Goal: Information Seeking & Learning: Learn about a topic

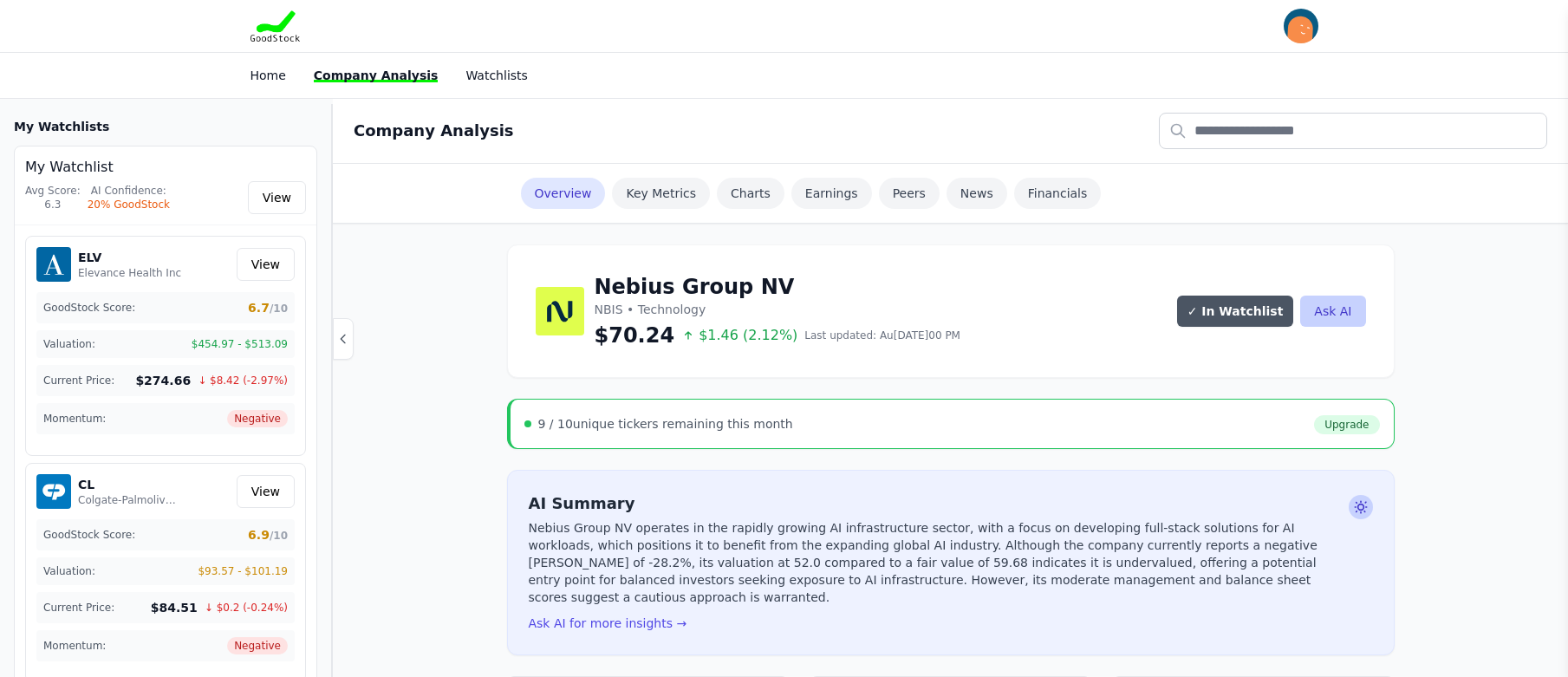
click at [589, 427] on div "9 / 10 unique tickers remaining this month" at bounding box center [665, 423] width 255 height 17
click at [1269, 141] on input "text" at bounding box center [1353, 130] width 389 height 37
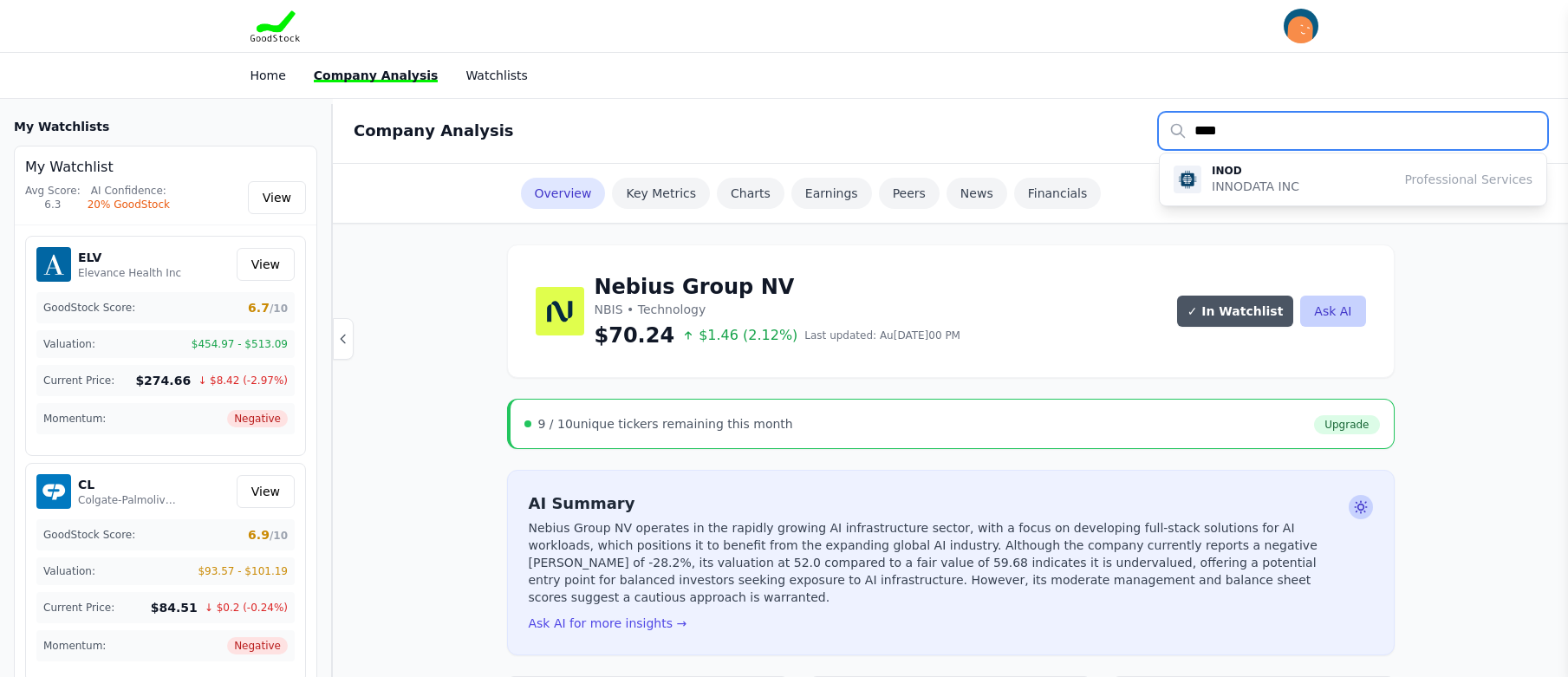
type input "****"
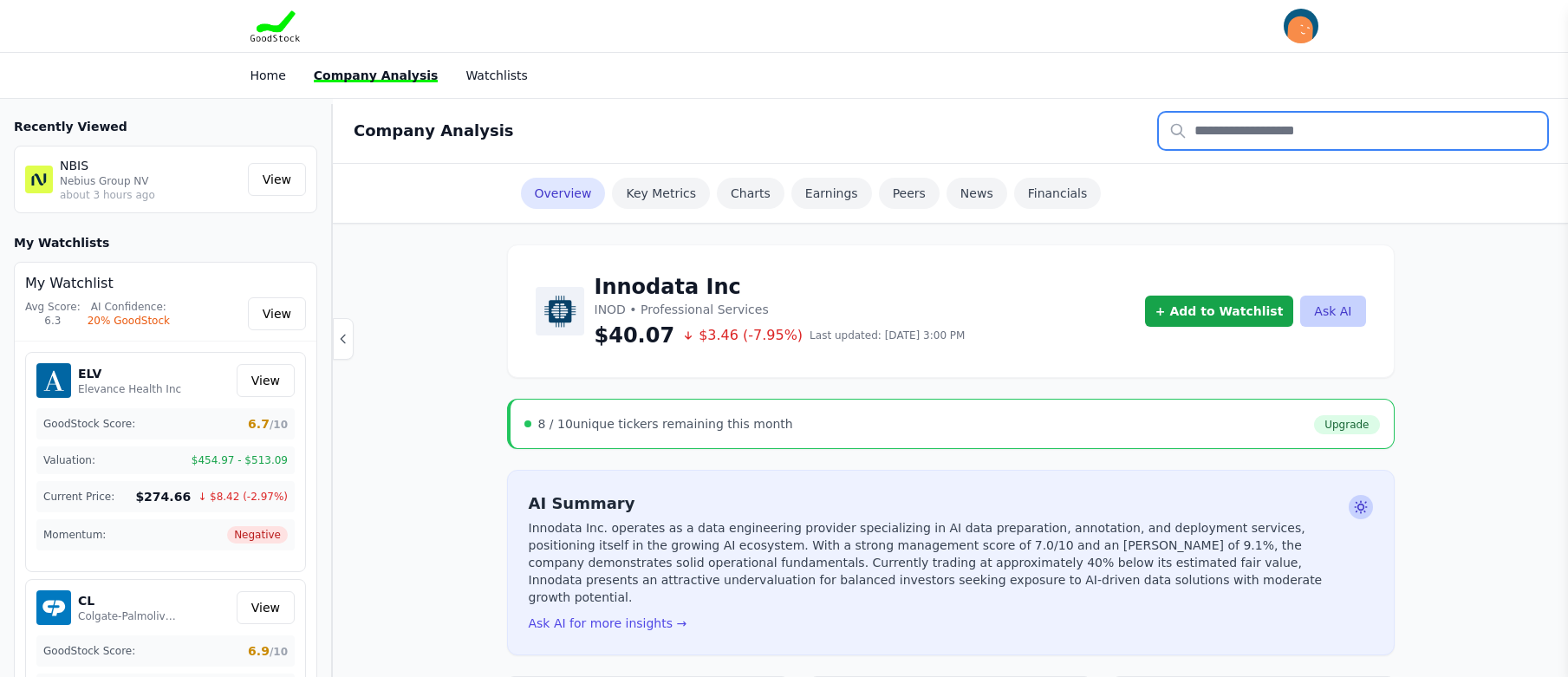
click at [1211, 136] on input "text" at bounding box center [1353, 130] width 389 height 37
type input "****"
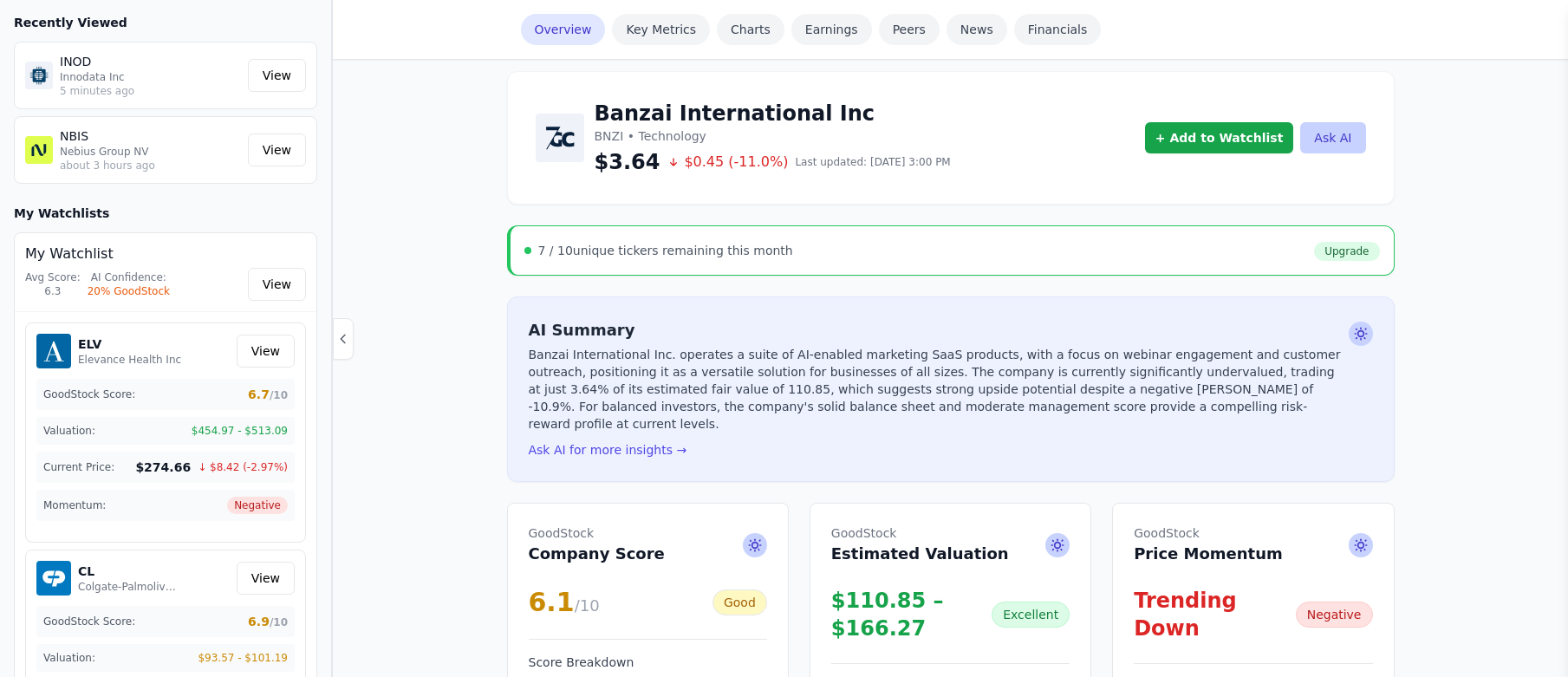
scroll to position [260, 0]
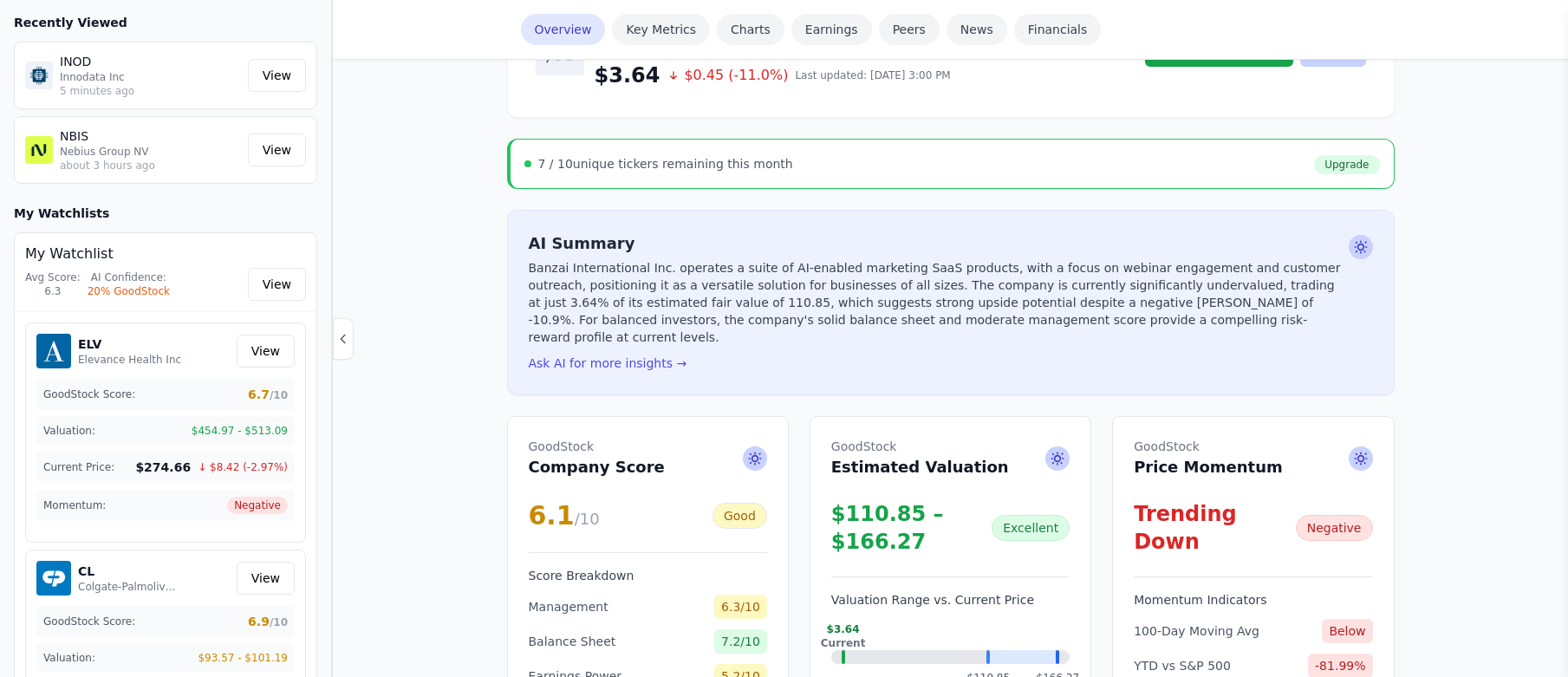
click at [9, 615] on div "Recently Viewed INOD Innodata Inc 5 minutes ago View NBIS Nebius Group NV about…" at bounding box center [165, 515] width 331 height 1029
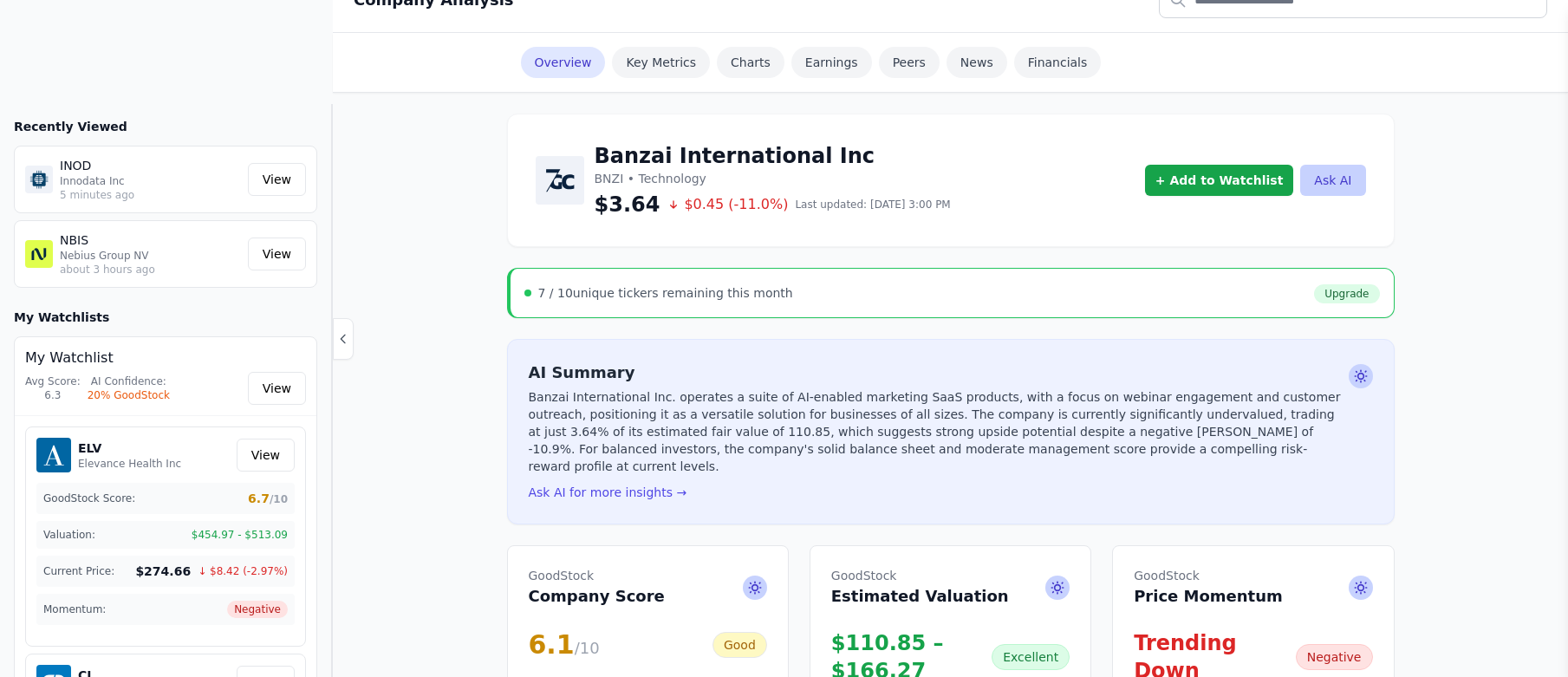
scroll to position [0, 0]
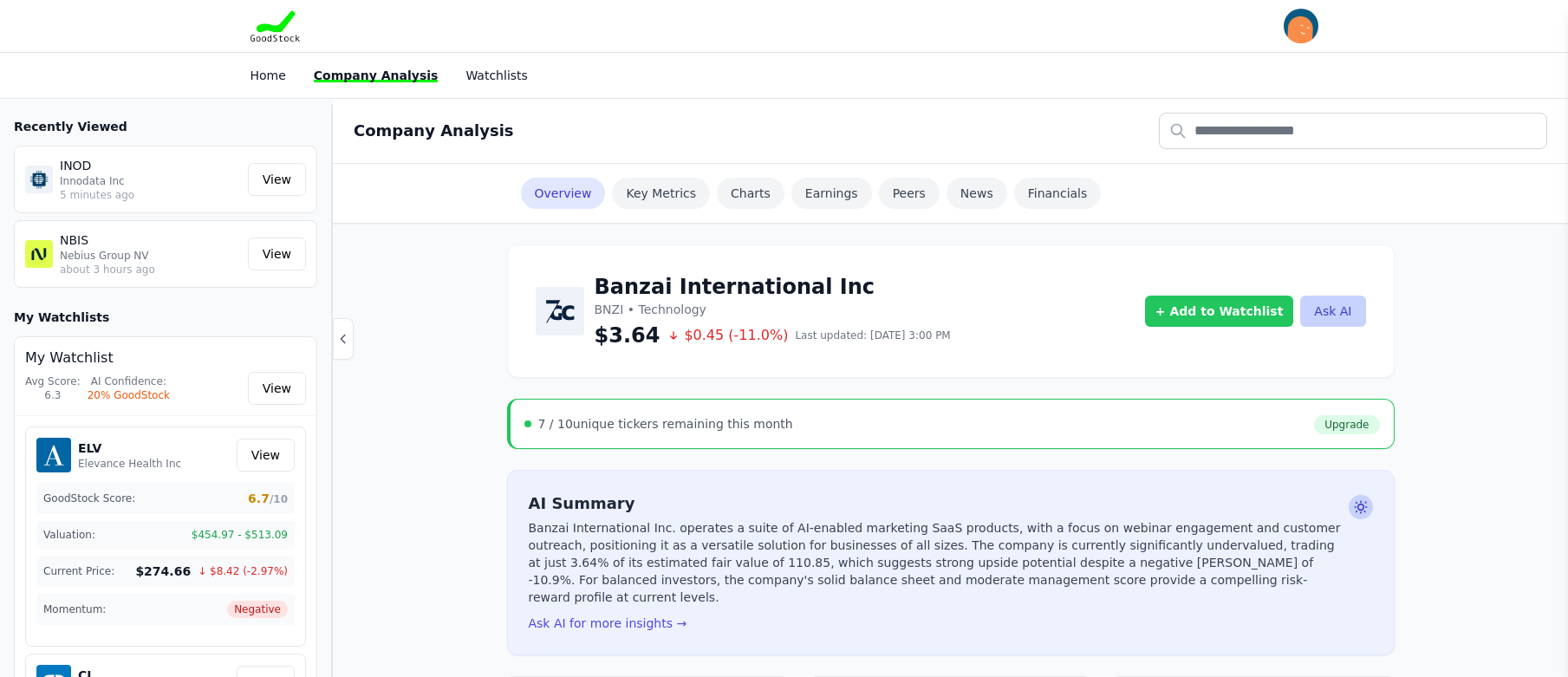
click at [1237, 312] on button "+ Add to Watchlist" at bounding box center [1220, 311] width 149 height 31
click at [1352, 391] on icon "button" at bounding box center [1346, 392] width 14 height 14
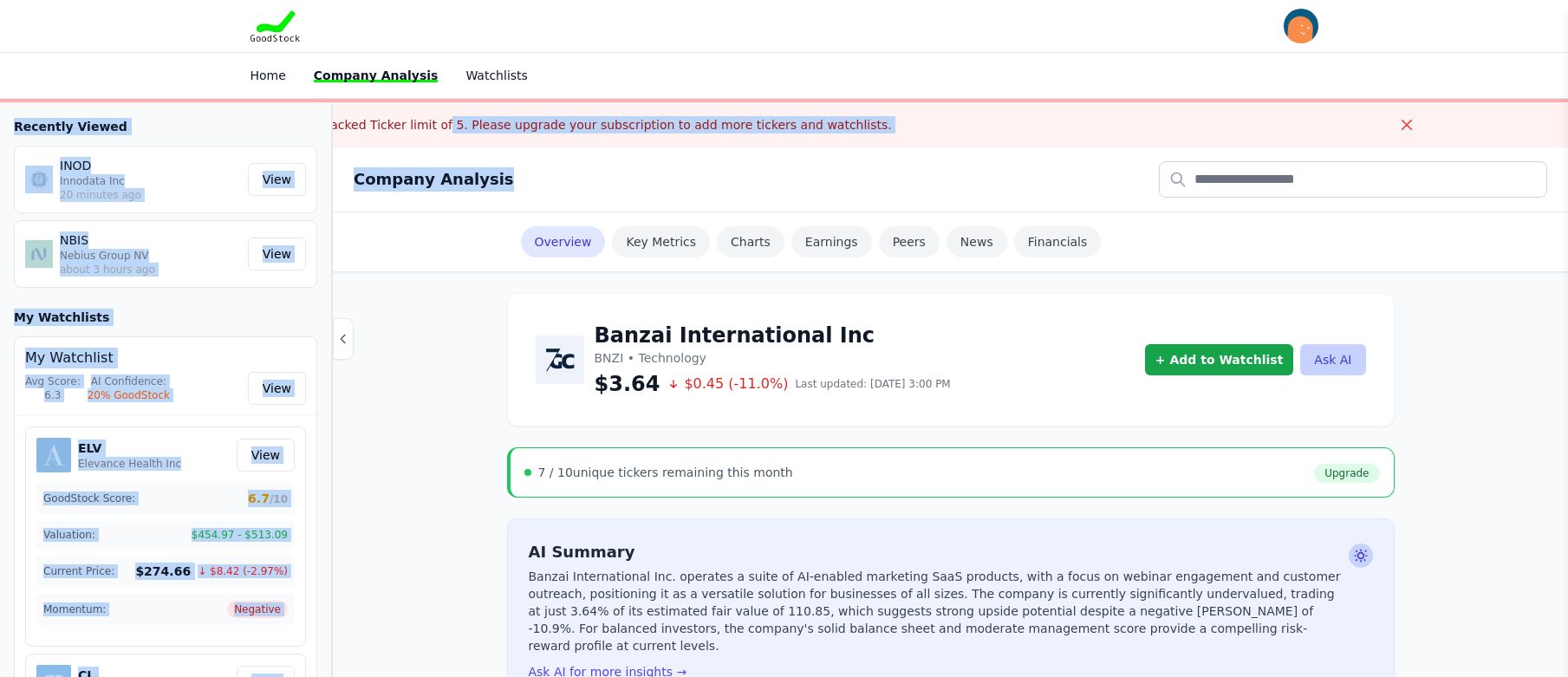
drag, startPoint x: 383, startPoint y: 121, endPoint x: 859, endPoint y: 152, distance: 477.0
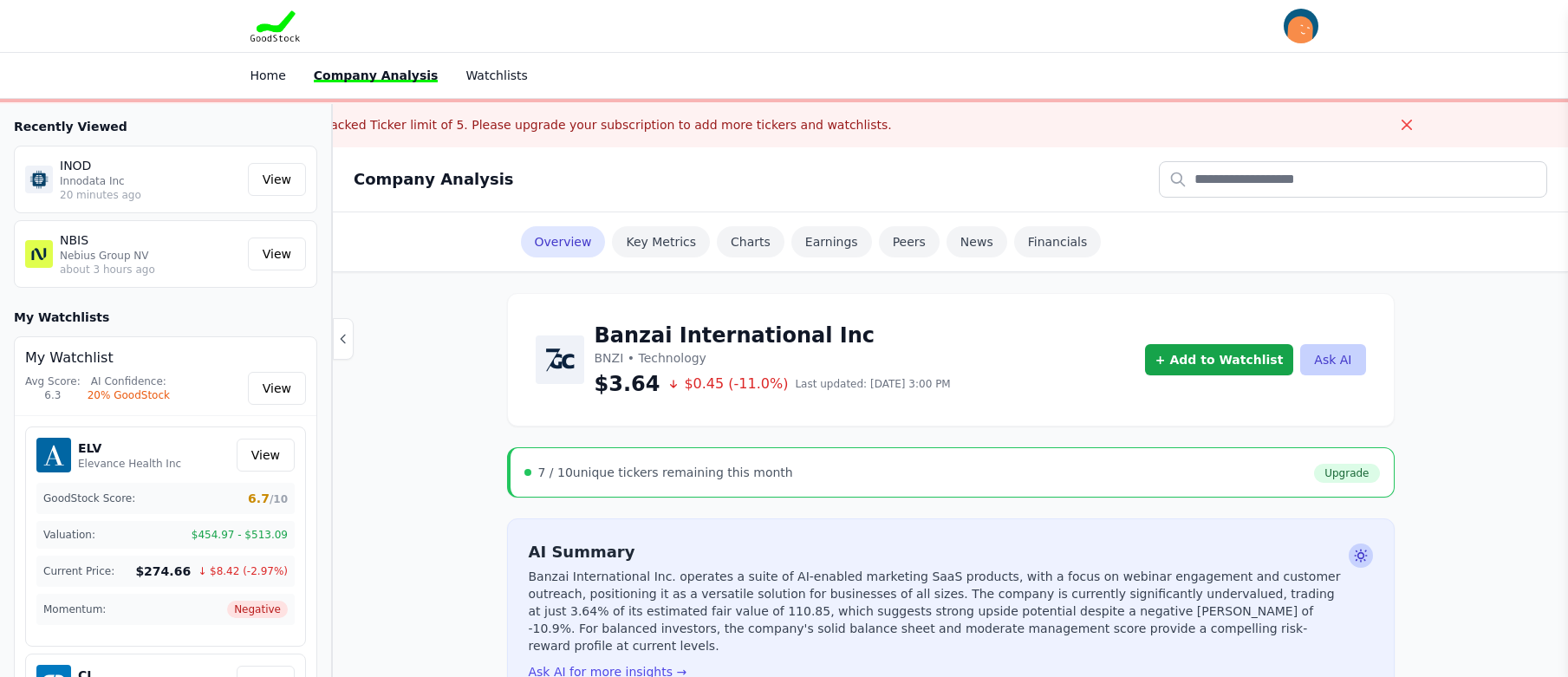
click at [1147, 299] on div "Banzai International Inc BNZI • Technology $3.64 $0.45 (-11.0%) Last updated: A…" at bounding box center [950, 359] width 888 height 133
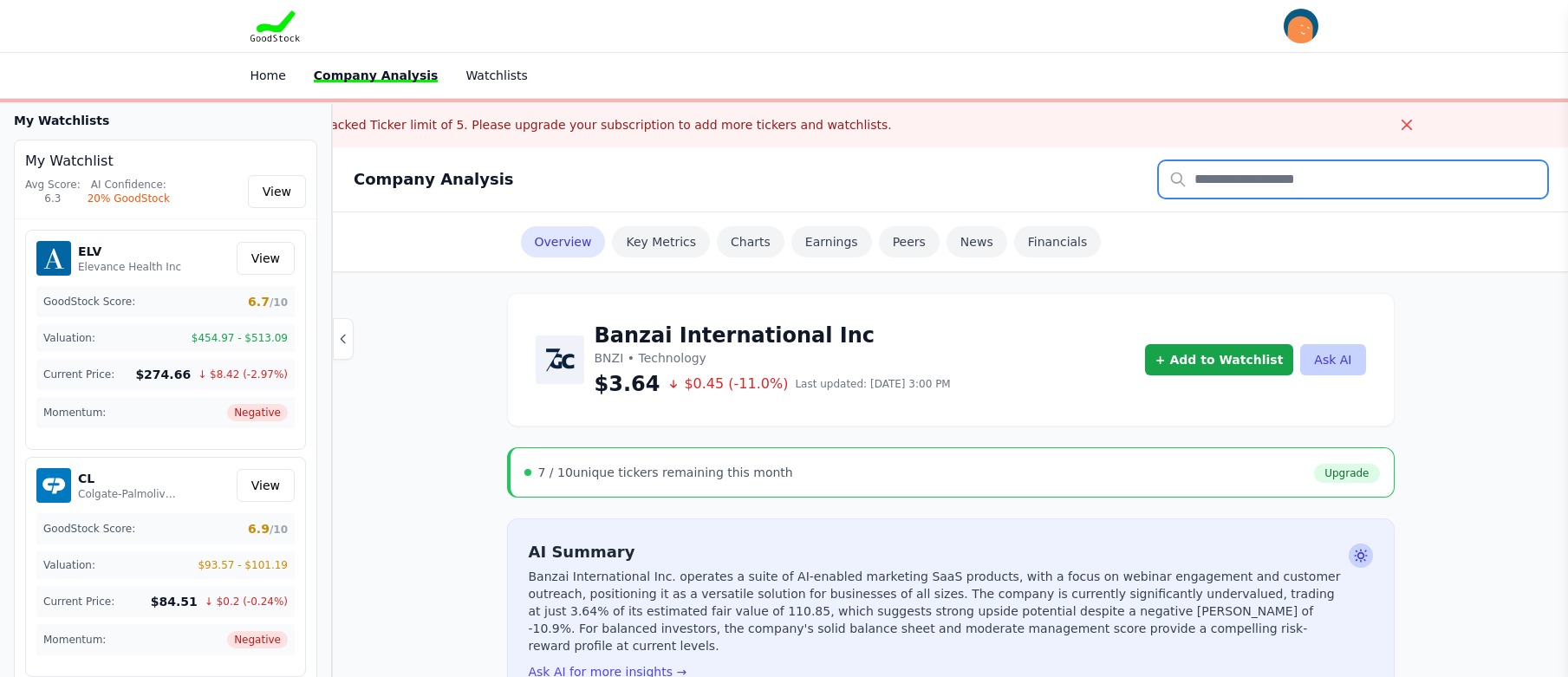
click at [1269, 183] on input "text" at bounding box center [1353, 179] width 389 height 37
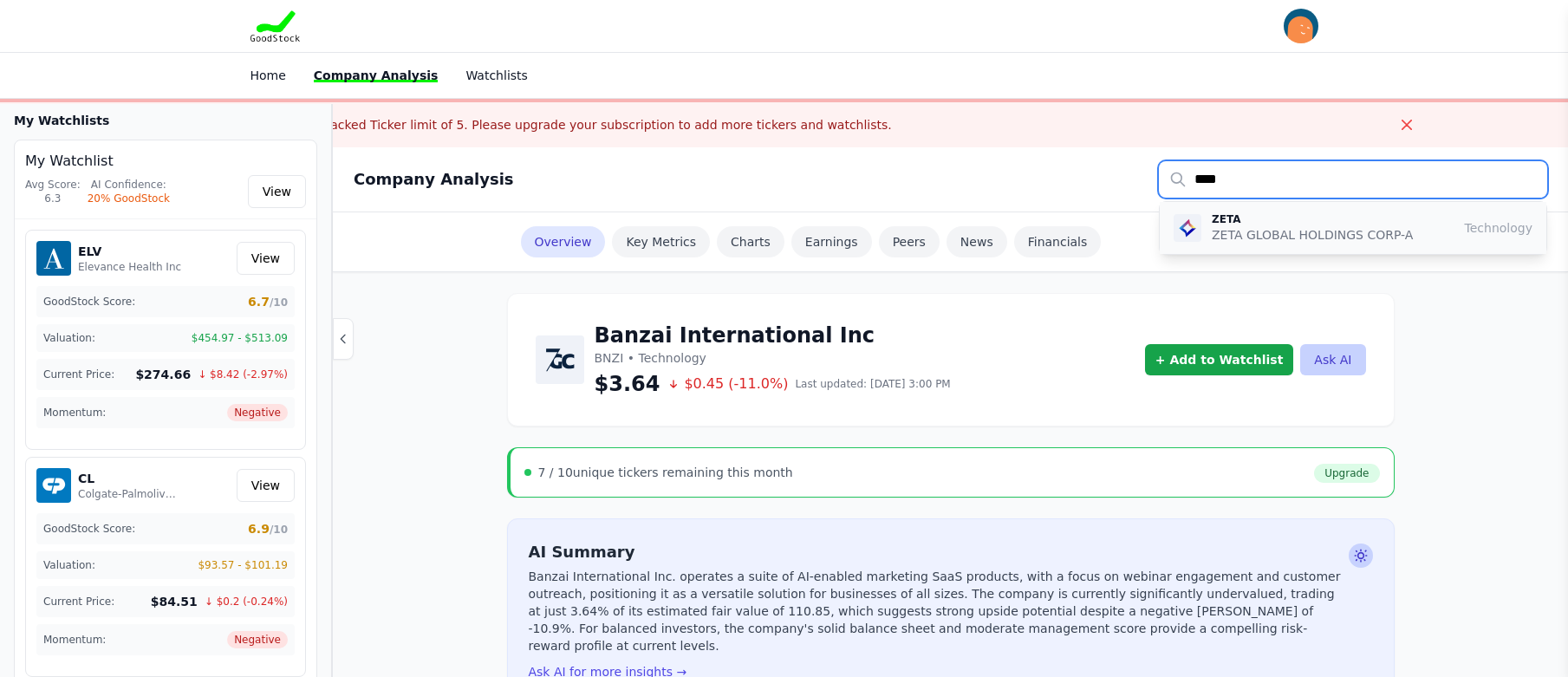
type input "****"
click at [1284, 212] on p "ZETA" at bounding box center [1313, 219] width 201 height 14
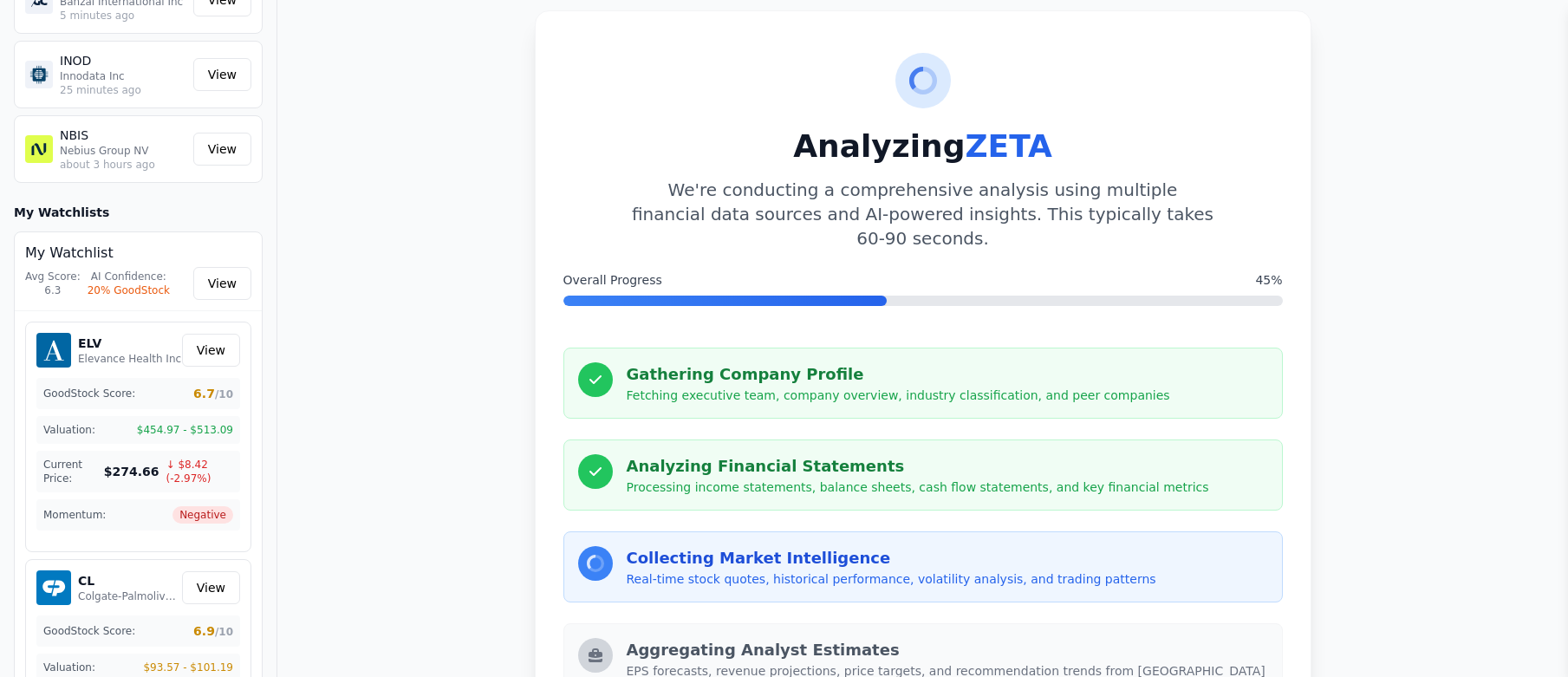
scroll to position [173, 0]
